Goal: Information Seeking & Learning: Learn about a topic

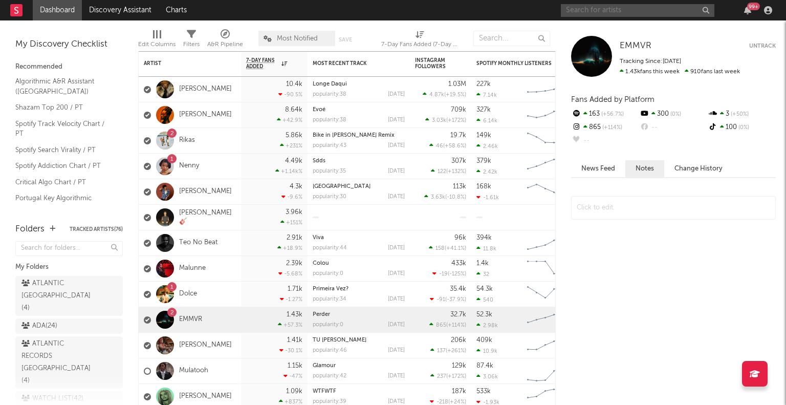
click at [640, 10] on input "text" at bounding box center [638, 10] width 154 height 13
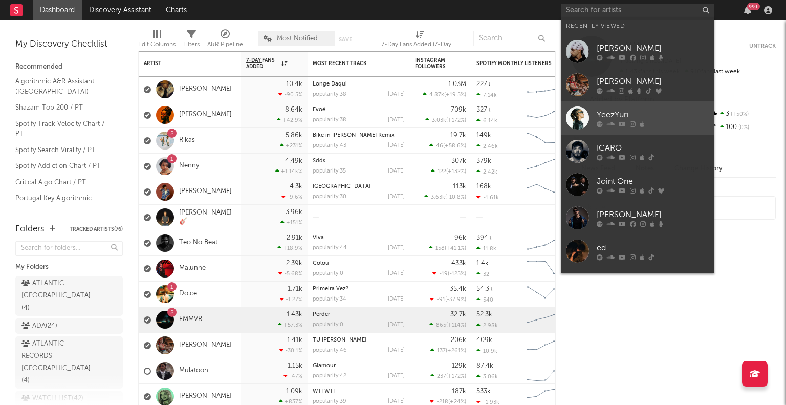
click at [613, 113] on div "YeezYuri" at bounding box center [653, 115] width 113 height 12
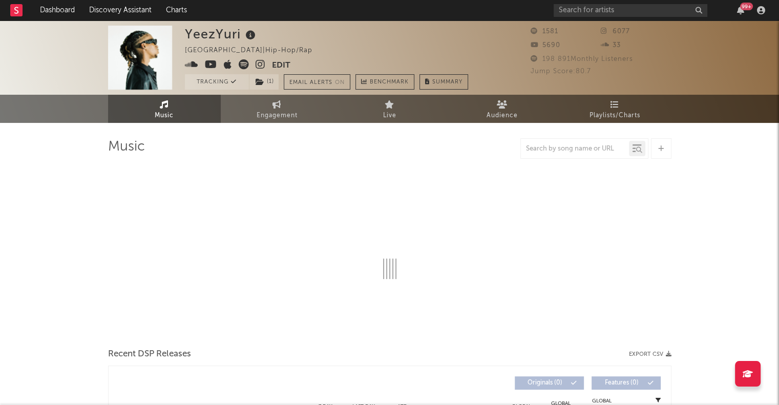
select select "1w"
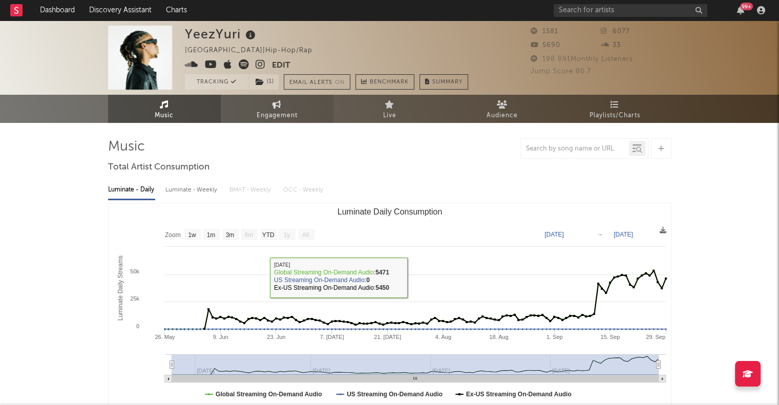
click at [278, 110] on span "Engagement" at bounding box center [276, 116] width 41 height 12
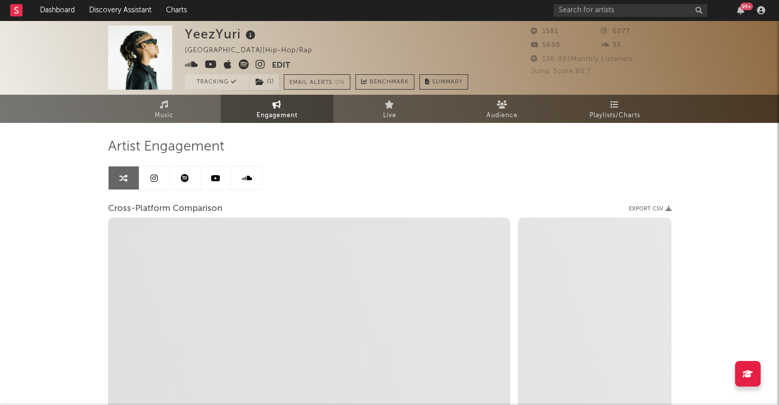
select select "1w"
select select "1m"
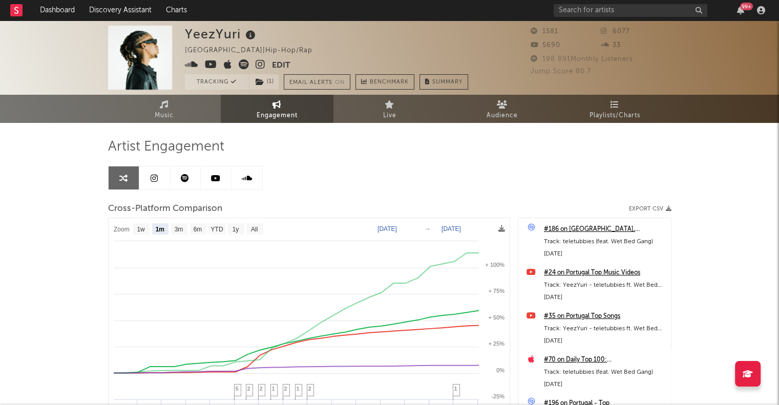
click at [179, 186] on link at bounding box center [185, 177] width 31 height 23
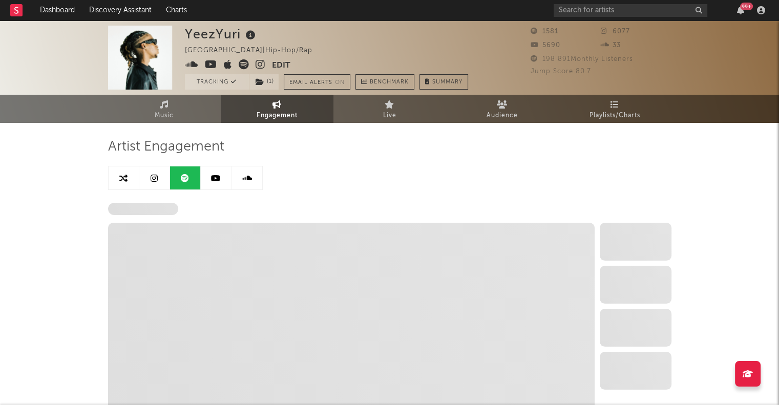
select select "6m"
select select "1w"
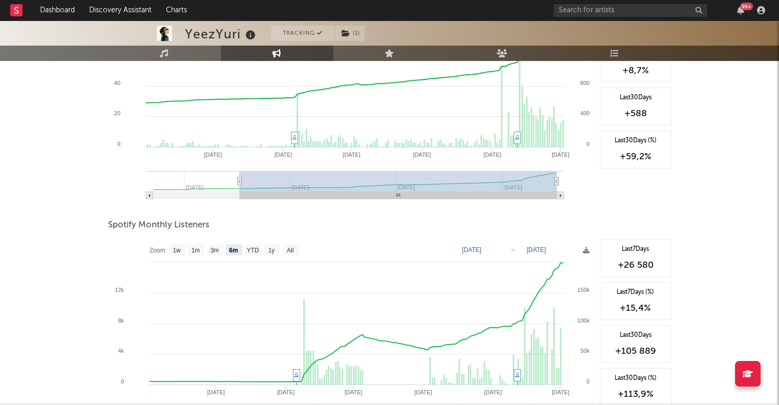
scroll to position [277, 0]
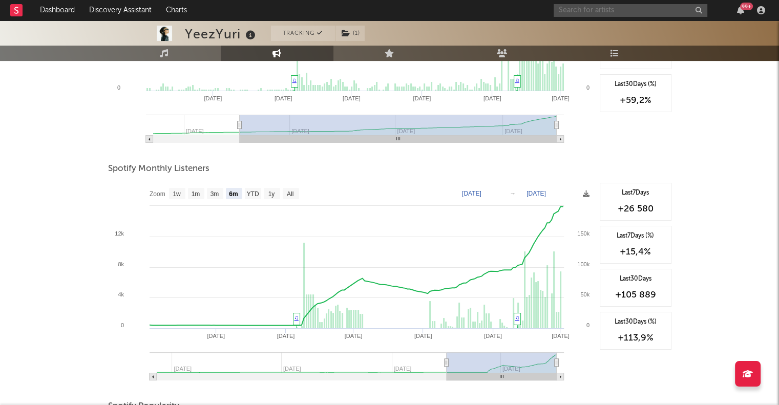
click at [625, 10] on input "text" at bounding box center [630, 10] width 154 height 13
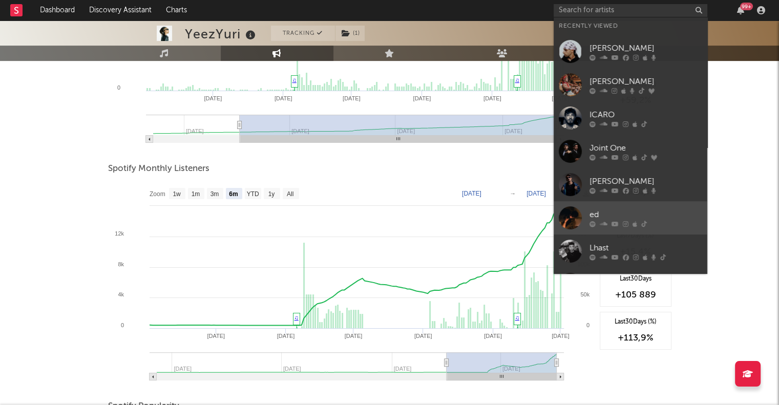
click at [622, 218] on div "ed" at bounding box center [645, 214] width 113 height 12
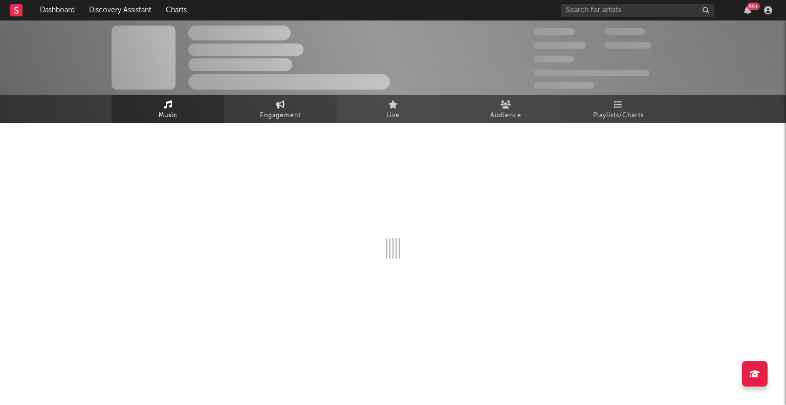
click at [283, 114] on span "Engagement" at bounding box center [280, 116] width 41 height 12
select select "1w"
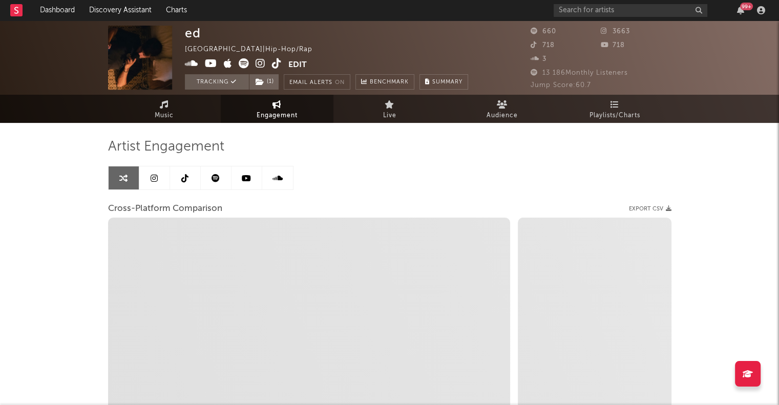
click at [154, 178] on icon at bounding box center [154, 178] width 7 height 8
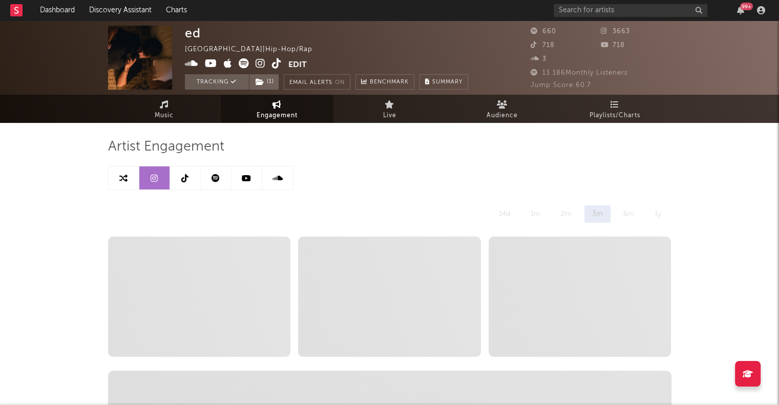
select select "6m"
click at [207, 178] on link at bounding box center [216, 177] width 31 height 23
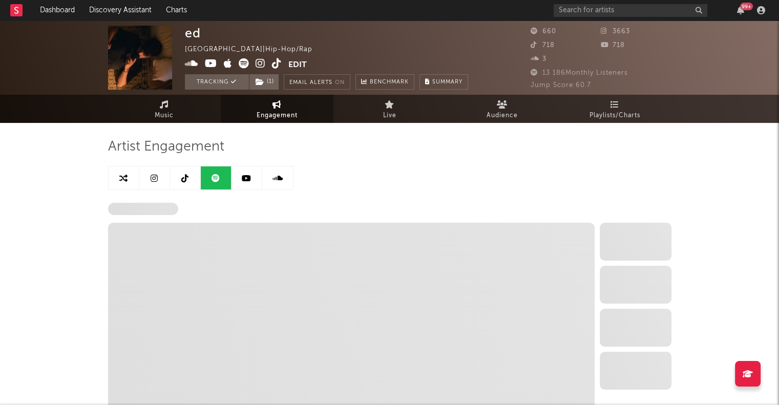
select select "6m"
select select "1w"
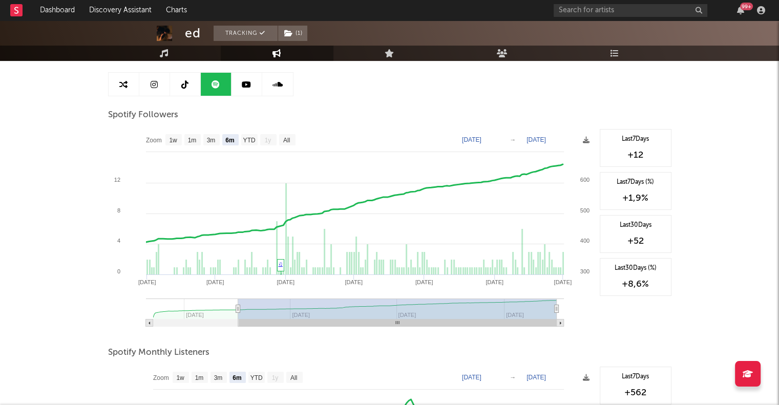
scroll to position [61, 0]
